Goal: Navigation & Orientation: Find specific page/section

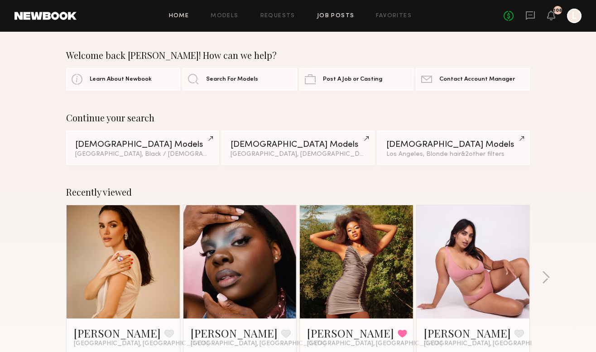
click at [348, 16] on link "Job Posts" at bounding box center [336, 16] width 38 height 6
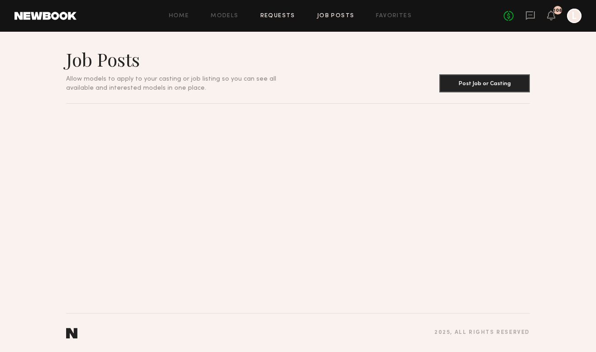
click at [283, 18] on link "Requests" at bounding box center [277, 16] width 35 height 6
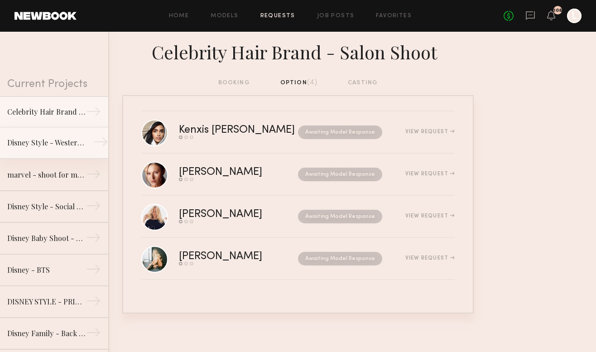
click at [57, 158] on link "Disney Style - Western Shoot →" at bounding box center [54, 143] width 108 height 32
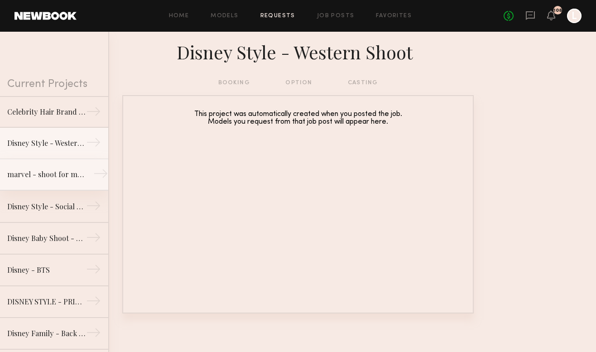
click at [47, 183] on link "marvel - shoot for marvel socials →" at bounding box center [54, 175] width 108 height 32
